Goal: Task Accomplishment & Management: Complete application form

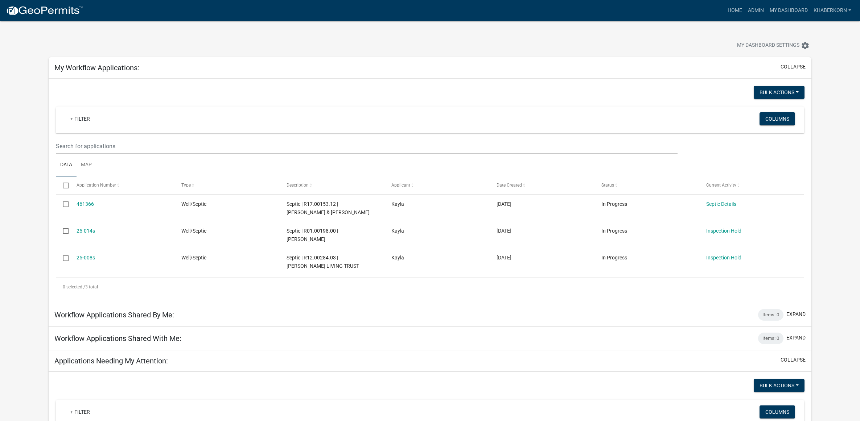
scroll to position [363, 0]
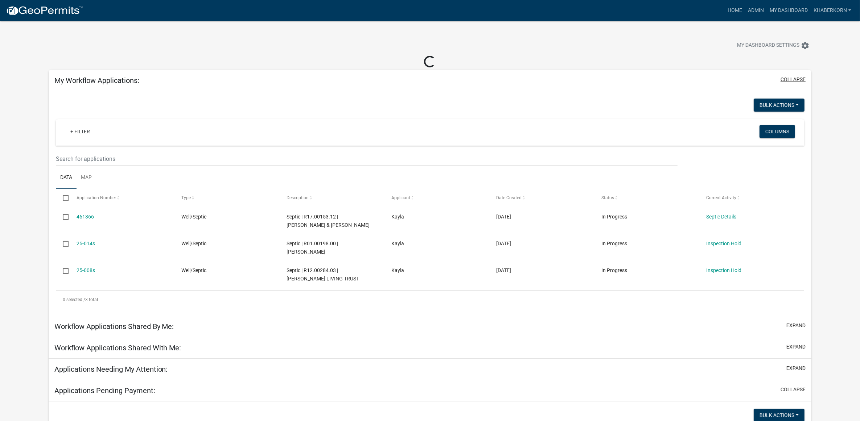
click at [802, 77] on button "collapse" at bounding box center [793, 80] width 25 height 8
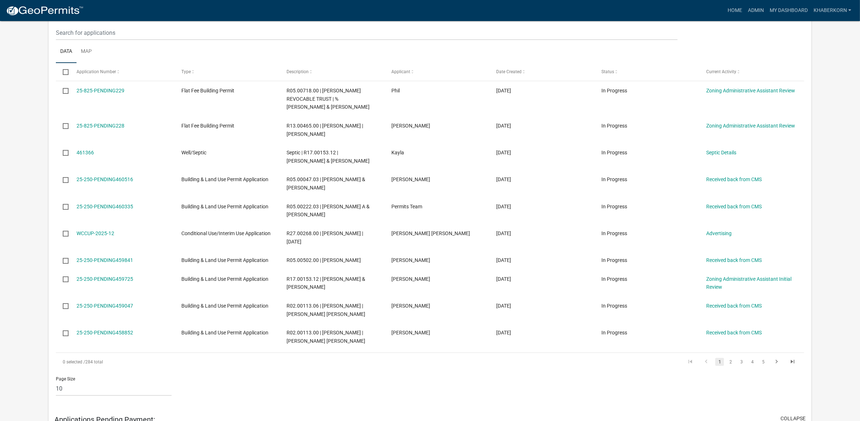
scroll to position [181, 0]
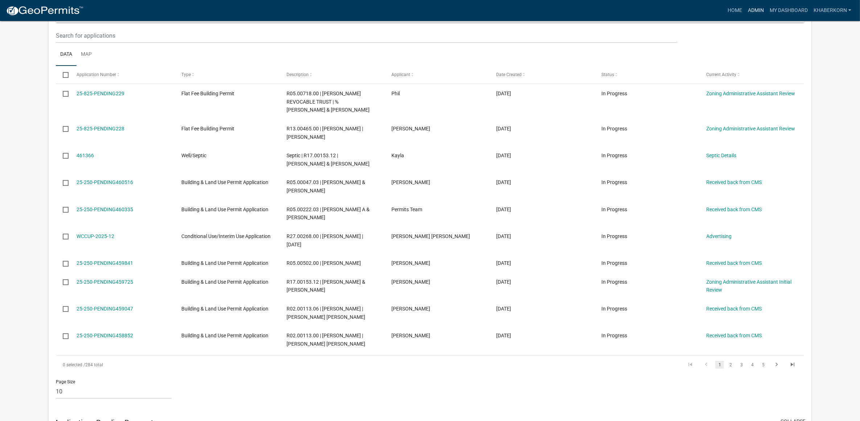
click at [753, 11] on link "Admin" at bounding box center [756, 11] width 22 height 14
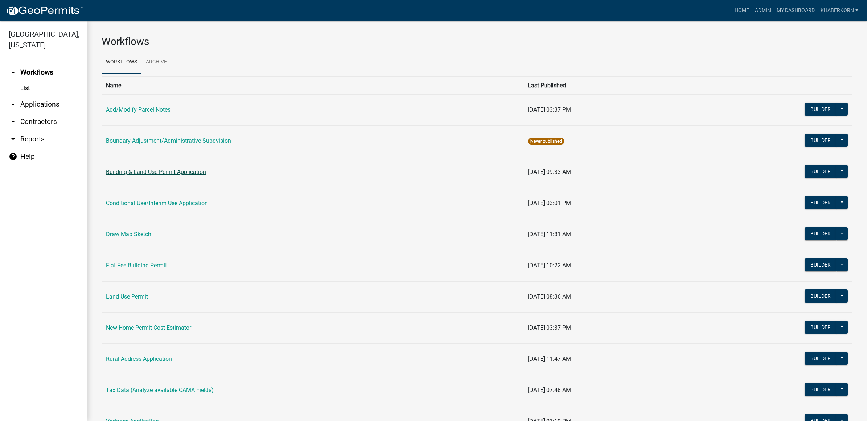
click at [147, 172] on link "Building & Land Use Permit Application" at bounding box center [156, 172] width 100 height 7
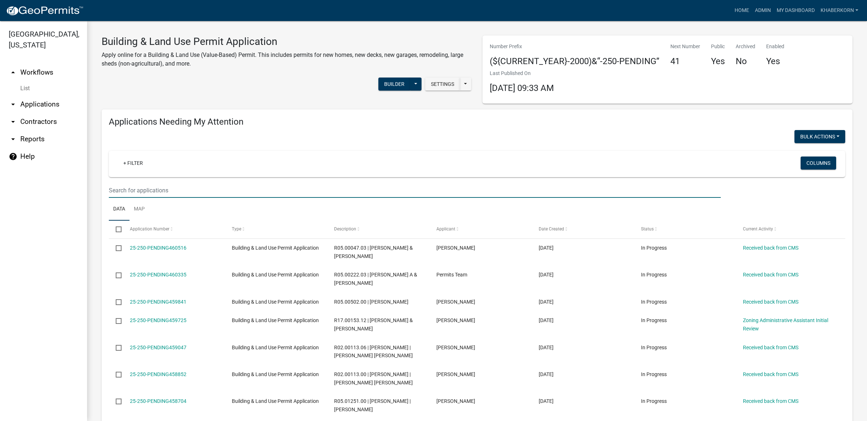
click at [332, 186] on input "text" at bounding box center [415, 190] width 612 height 15
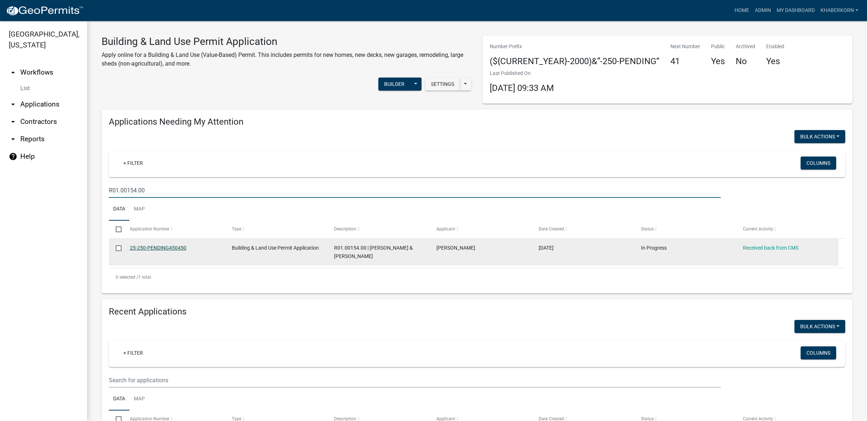
type input "R01.00154.00"
click at [177, 245] on link "25-250-PENDING450450" at bounding box center [158, 248] width 57 height 6
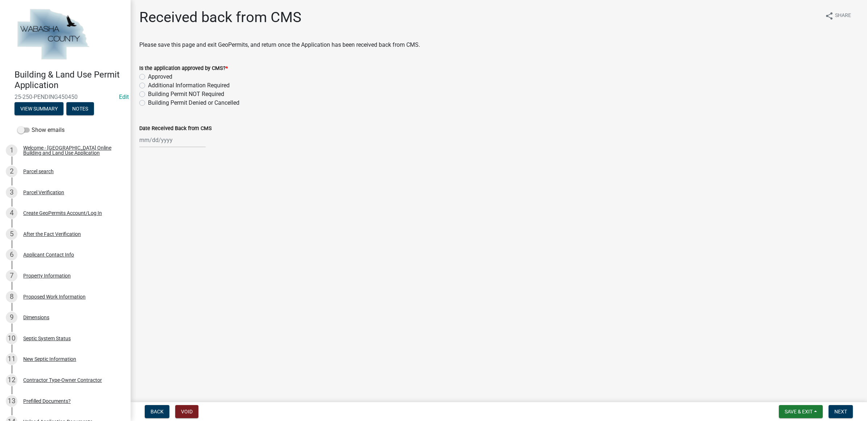
click at [166, 78] on label "Approved" at bounding box center [160, 77] width 24 height 9
click at [153, 77] on input "Approved" at bounding box center [150, 75] width 5 height 5
radio input "true"
click at [119, 97] on link "Edit" at bounding box center [124, 97] width 10 height 7
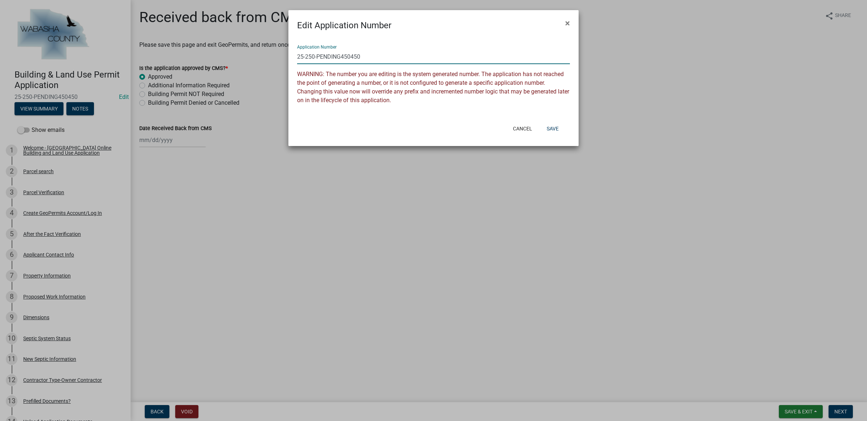
drag, startPoint x: 371, startPoint y: 53, endPoint x: 317, endPoint y: 60, distance: 54.8
click at [317, 60] on input "25-250-PENDING450450" at bounding box center [433, 56] width 273 height 15
type input "[PHONE_NUMBER]"
click at [548, 126] on button "Save" at bounding box center [553, 128] width 24 height 13
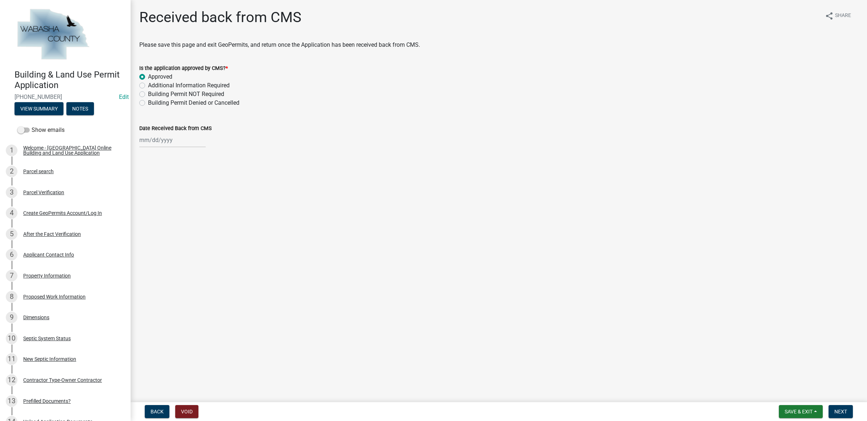
click at [166, 142] on div at bounding box center [172, 140] width 66 height 15
select select "8"
select select "2025"
click at [162, 203] on div "12" at bounding box center [158, 202] width 12 height 12
type input "[DATE]"
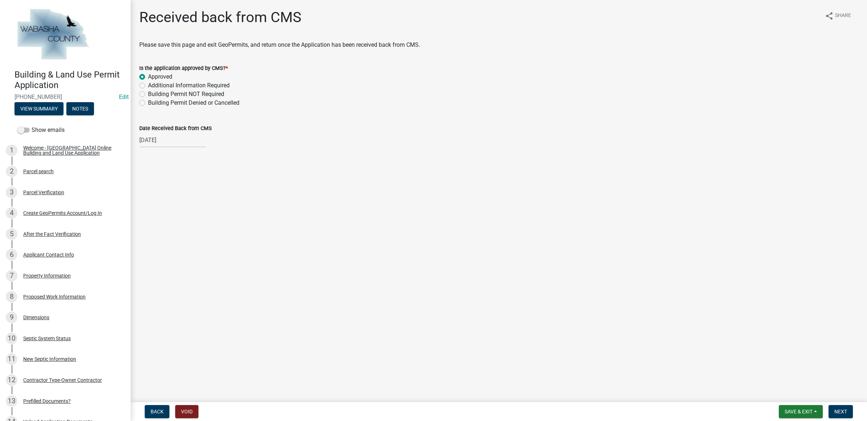
click at [150, 142] on div "[DATE]" at bounding box center [172, 140] width 66 height 15
select select "8"
select select "2025"
click at [149, 198] on div "11" at bounding box center [147, 202] width 12 height 12
type input "[DATE]"
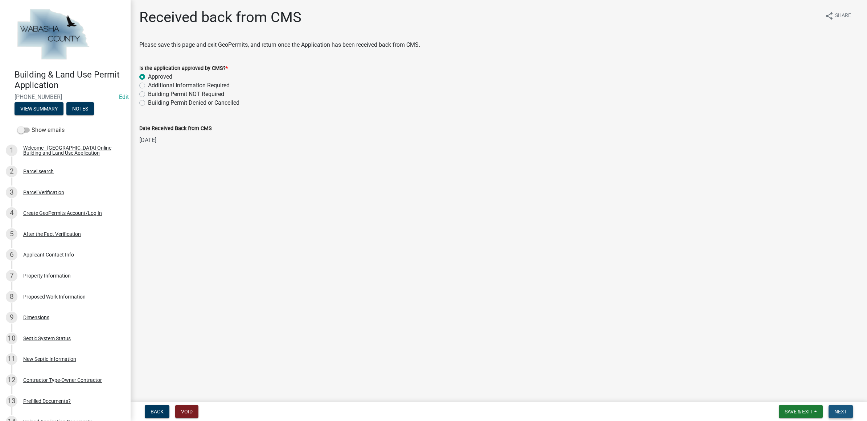
click at [837, 412] on span "Next" at bounding box center [840, 412] width 13 height 6
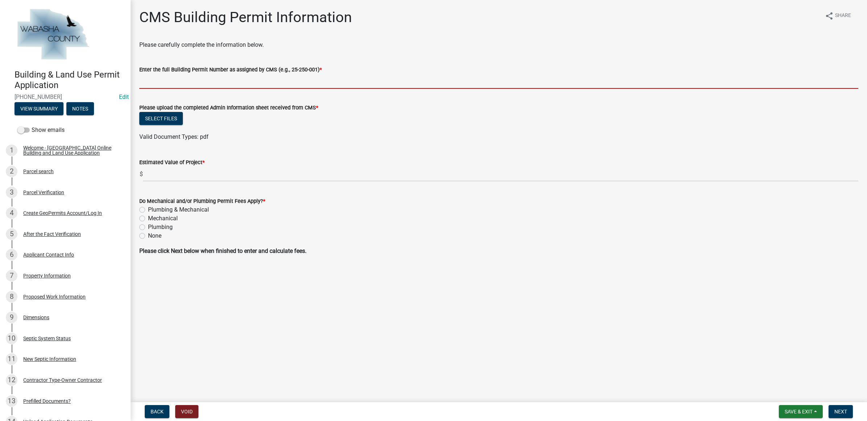
click at [149, 82] on input "Enter the full Building Permit Number as assigned by CMS (e.g., 25-250-001) *" at bounding box center [498, 81] width 719 height 15
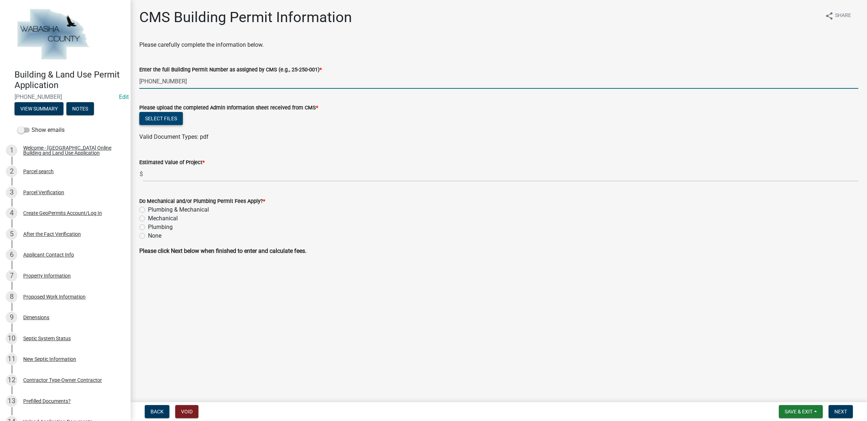
type input "[PHONE_NUMBER]"
click at [170, 120] on button "Select files" at bounding box center [161, 118] width 44 height 13
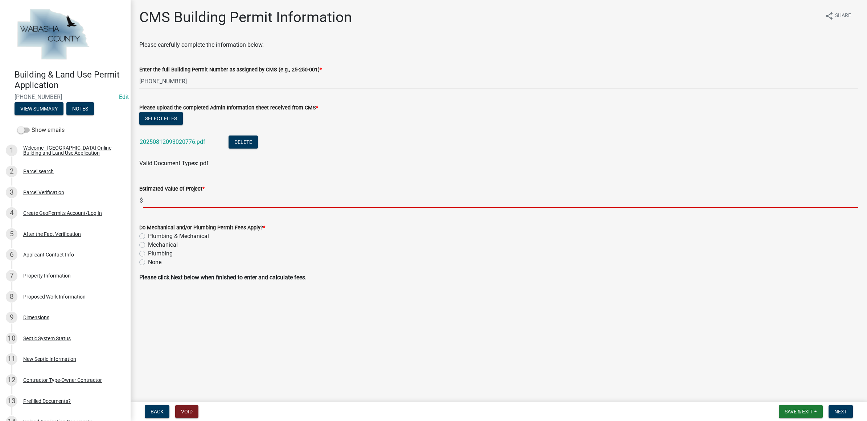
click at [198, 198] on input "text" at bounding box center [500, 200] width 715 height 15
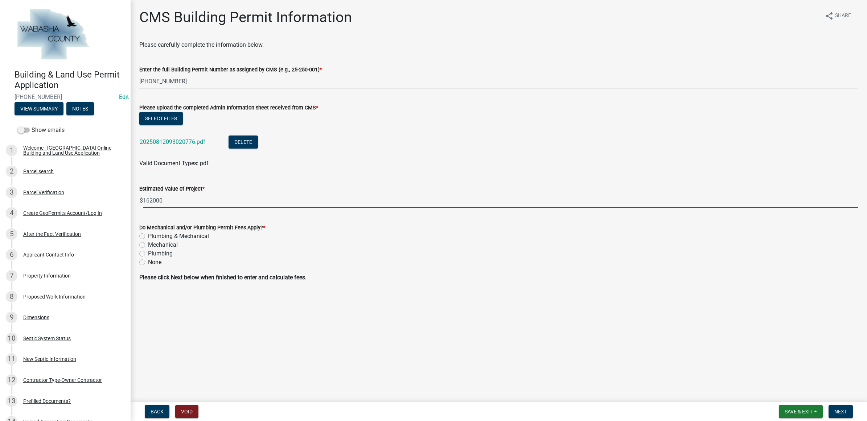
type input "162000"
click at [187, 232] on label "Plumbing & Mechanical" at bounding box center [178, 236] width 61 height 9
click at [153, 232] on input "Plumbing & Mechanical" at bounding box center [150, 234] width 5 height 5
radio input "true"
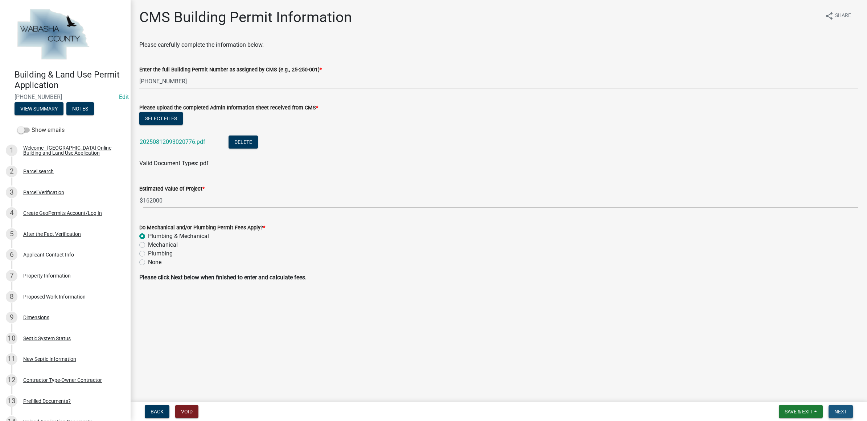
click at [839, 410] on span "Next" at bounding box center [840, 412] width 13 height 6
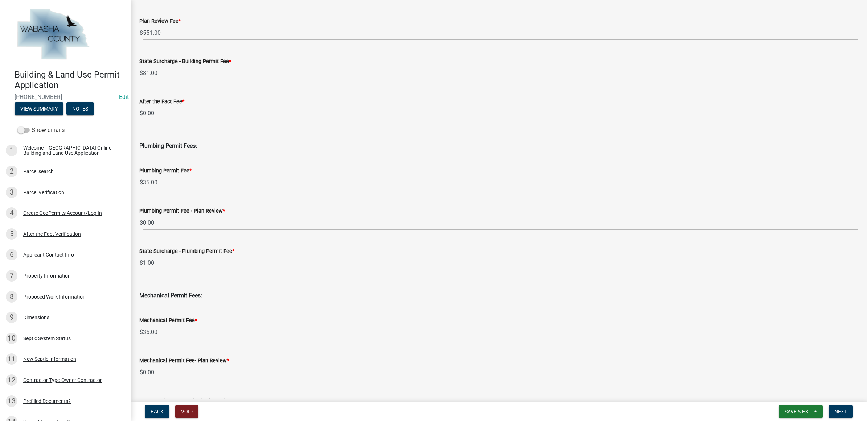
scroll to position [227, 0]
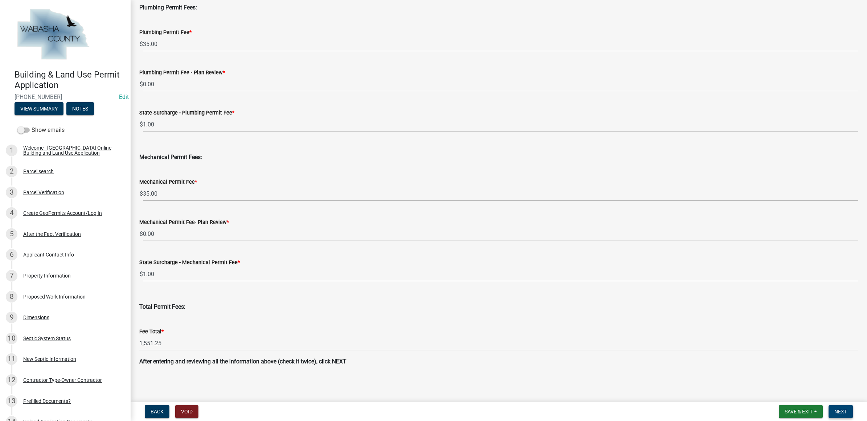
click at [840, 412] on span "Next" at bounding box center [840, 412] width 13 height 6
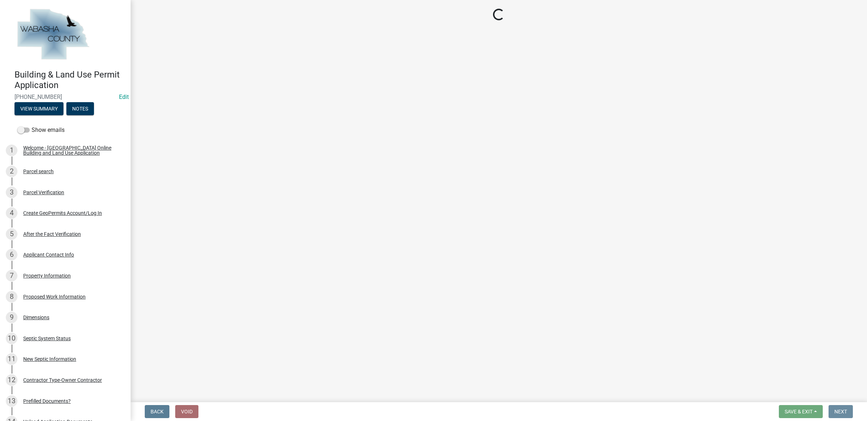
scroll to position [0, 0]
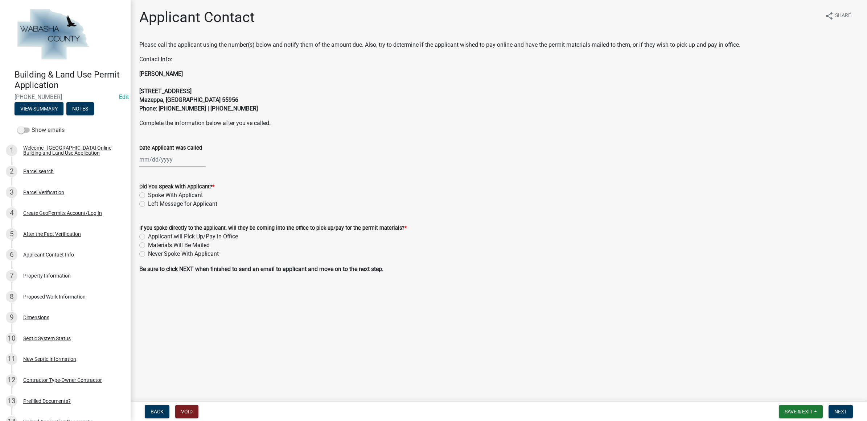
click at [146, 160] on div at bounding box center [172, 159] width 66 height 15
select select "8"
select select "2025"
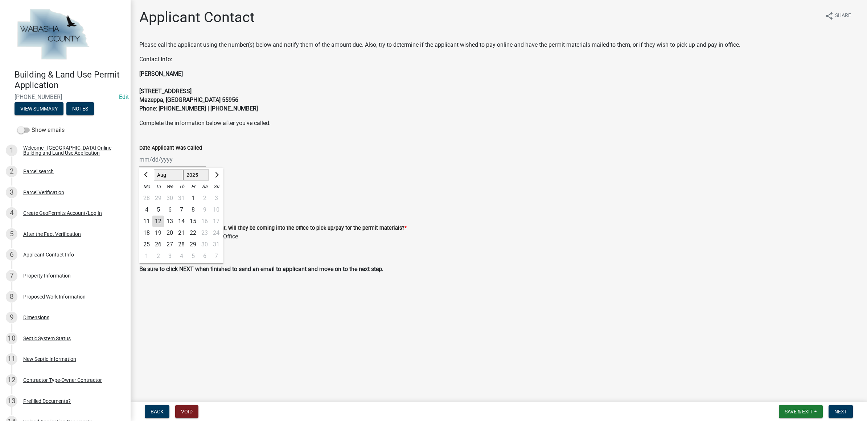
click at [148, 218] on div "11" at bounding box center [147, 222] width 12 height 12
type input "[DATE]"
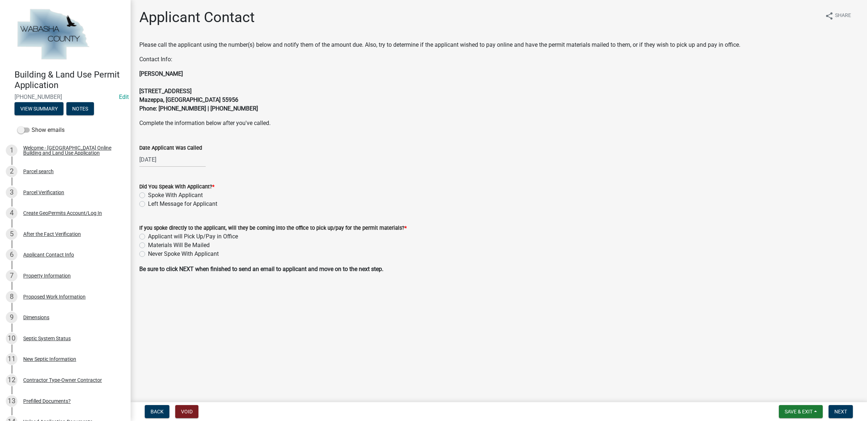
click at [162, 195] on label "Spoke With Applicant" at bounding box center [175, 195] width 55 height 9
click at [153, 195] on input "Spoke With Applicant" at bounding box center [150, 193] width 5 height 5
radio input "true"
click at [173, 238] on label "Applicant will Pick Up/Pay in Office" at bounding box center [193, 236] width 90 height 9
click at [153, 237] on input "Applicant will Pick Up/Pay in Office" at bounding box center [150, 234] width 5 height 5
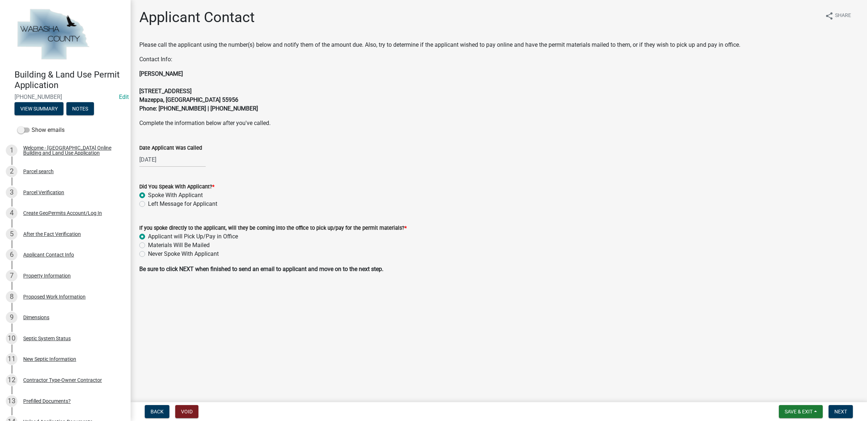
radio input "true"
click at [841, 419] on nav "Back Void Save & Exit Save Save & Exit Next" at bounding box center [499, 412] width 736 height 19
click at [839, 412] on span "Next" at bounding box center [840, 412] width 13 height 6
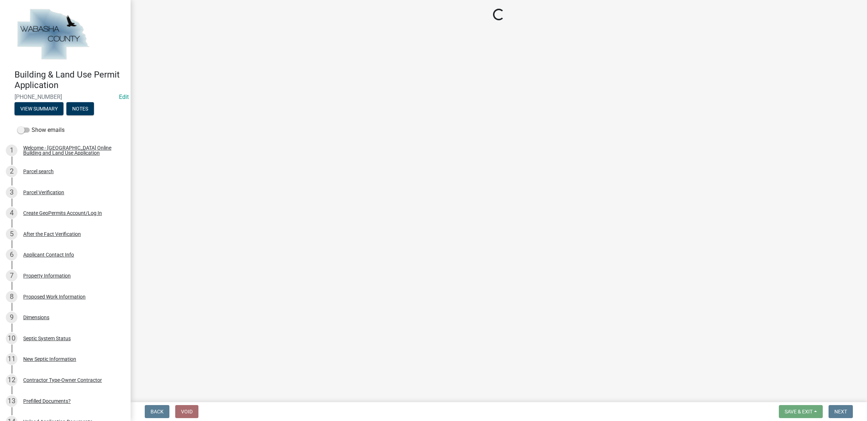
select select "3: 3"
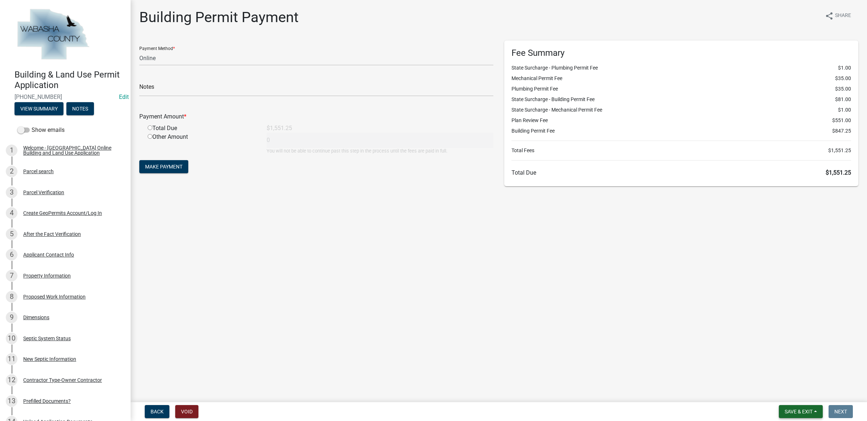
click at [803, 411] on span "Save & Exit" at bounding box center [799, 412] width 28 height 6
click at [796, 394] on button "Save & Exit" at bounding box center [794, 393] width 58 height 17
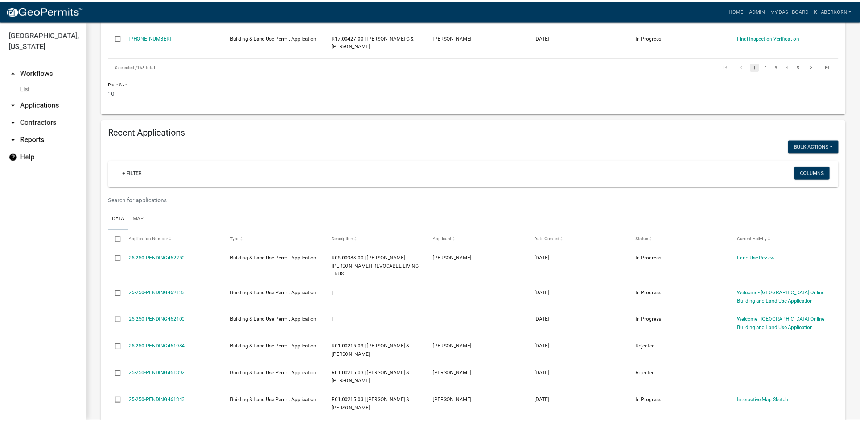
scroll to position [499, 0]
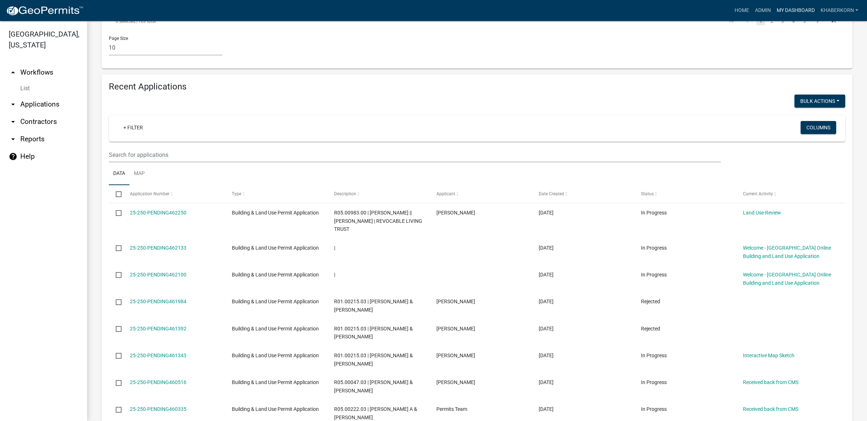
click at [780, 8] on link "My Dashboard" at bounding box center [796, 11] width 44 height 14
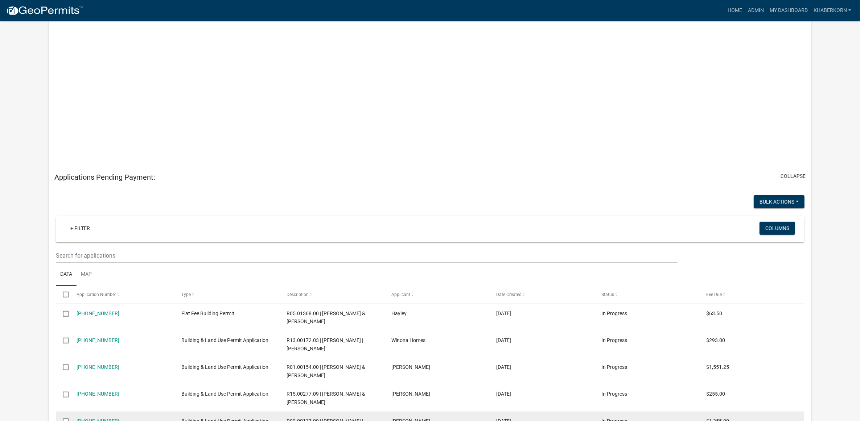
scroll to position [844, 0]
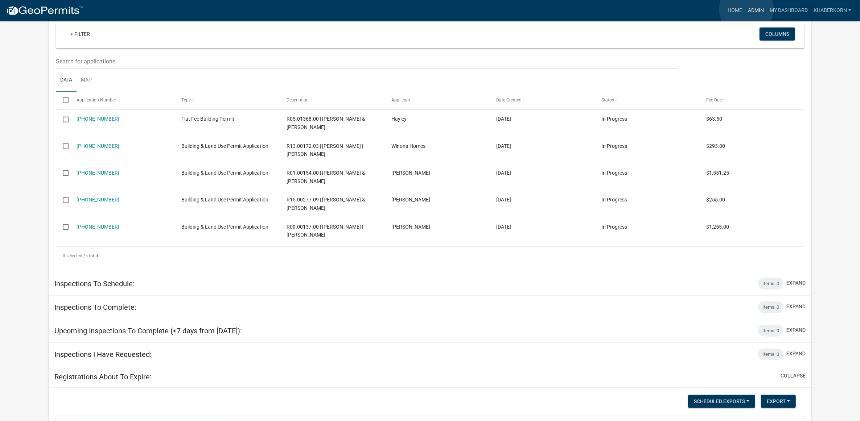
click at [746, 9] on link "Admin" at bounding box center [756, 11] width 22 height 14
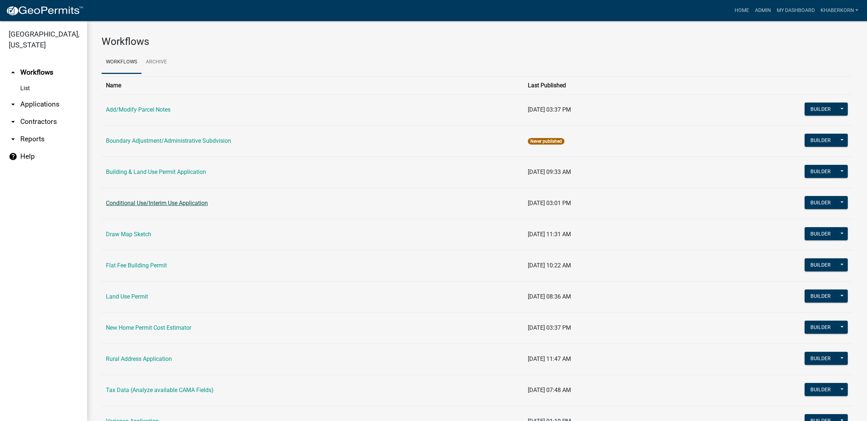
click at [141, 204] on link "Conditional Use/Interim Use Application" at bounding box center [157, 203] width 102 height 7
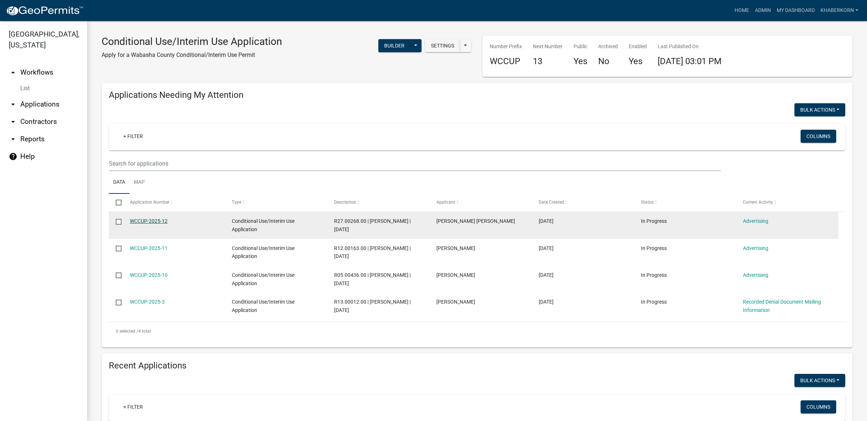
click at [160, 220] on link "WCCUP-2025-12" at bounding box center [149, 221] width 38 height 6
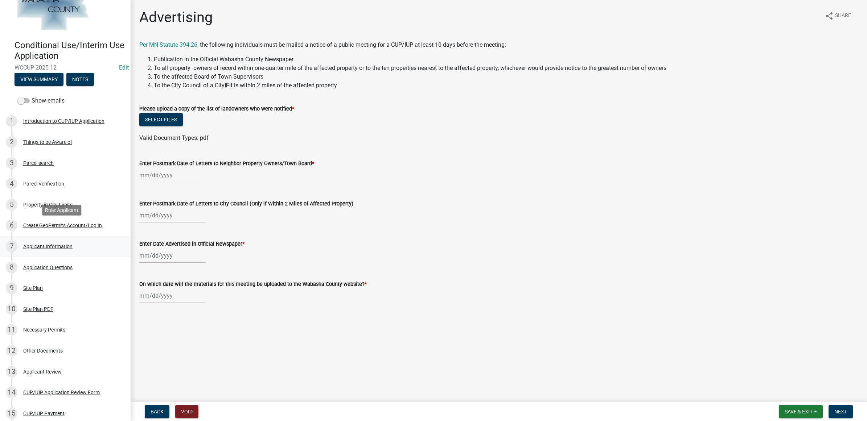
scroll to position [45, 0]
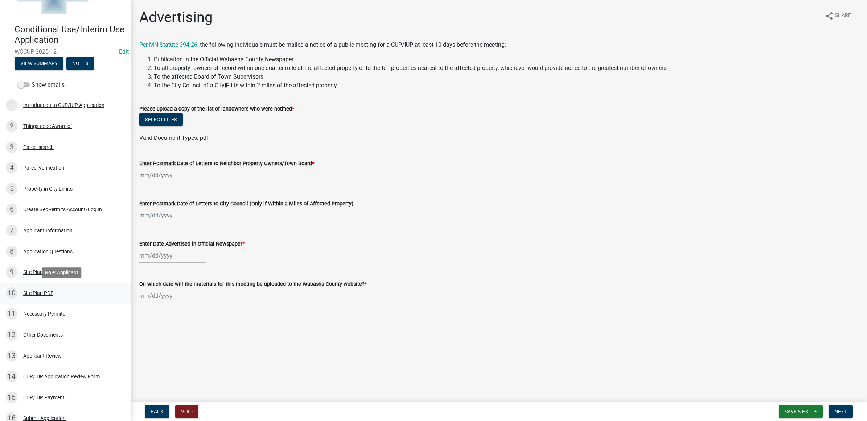
click at [57, 291] on div "10 Site Plan PDF" at bounding box center [62, 294] width 113 height 12
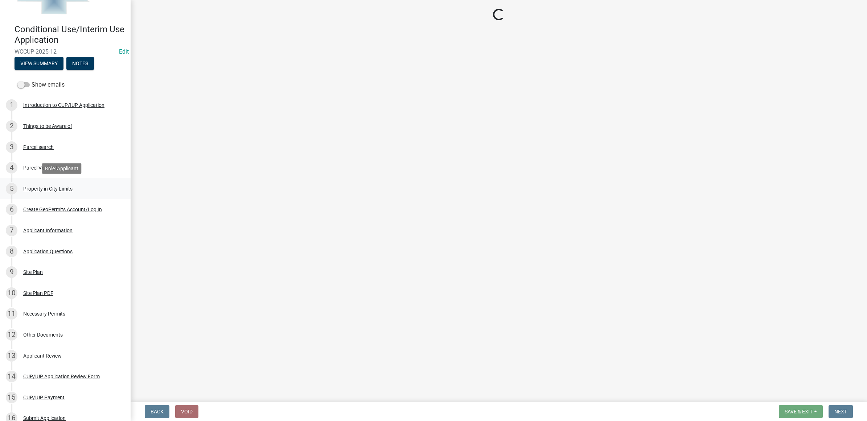
click at [46, 188] on div "Property in City Limits" at bounding box center [47, 188] width 49 height 5
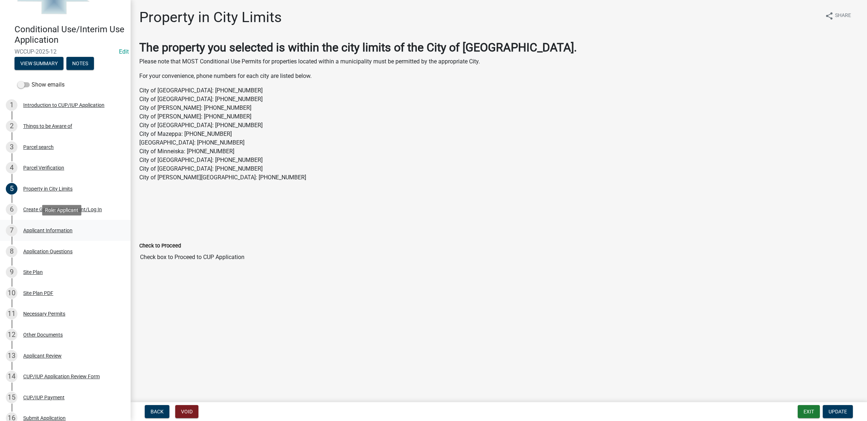
click at [44, 232] on div "Applicant Information" at bounding box center [47, 230] width 49 height 5
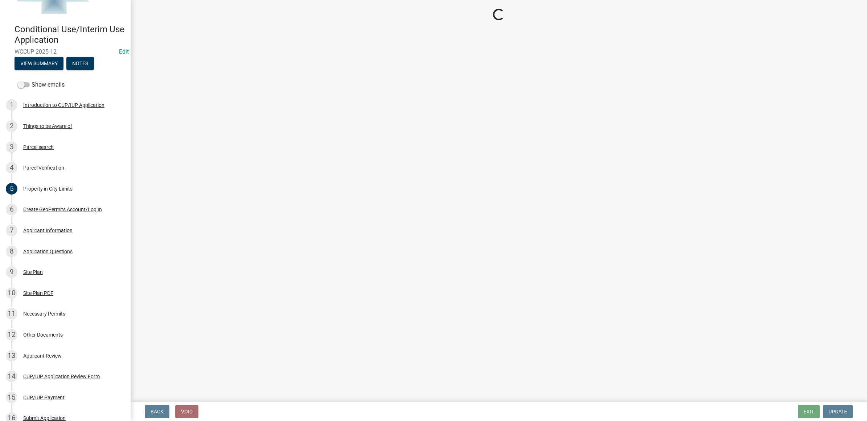
click at [52, 152] on div "3 Parcel search" at bounding box center [62, 147] width 113 height 12
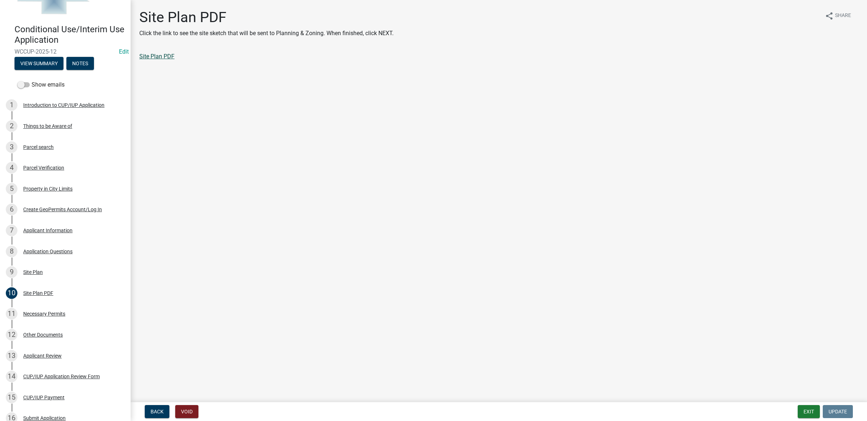
click at [160, 55] on link "Site Plan PDF" at bounding box center [156, 56] width 35 height 7
click at [804, 410] on button "Exit" at bounding box center [809, 411] width 22 height 13
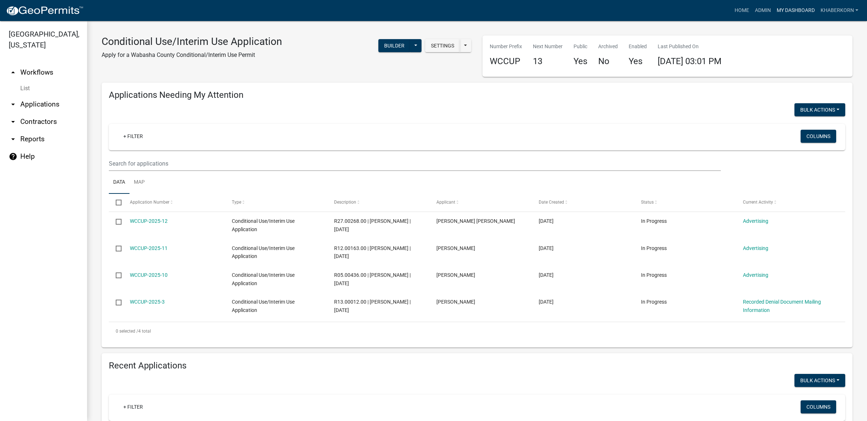
click at [786, 15] on link "My Dashboard" at bounding box center [796, 11] width 44 height 14
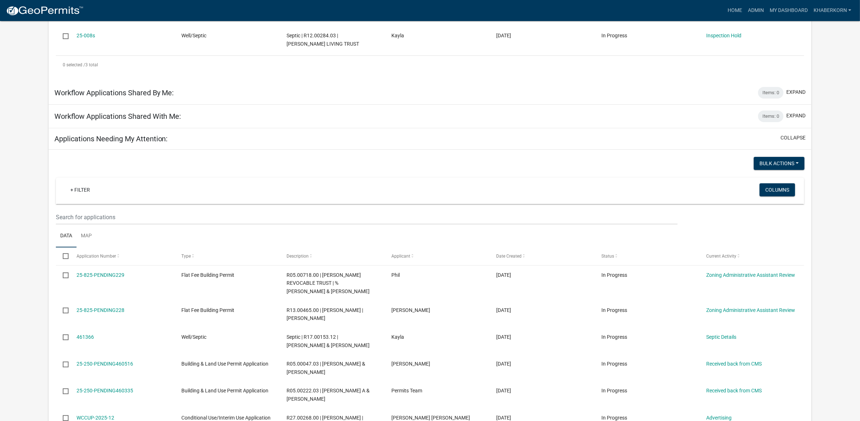
scroll to position [272, 0]
